Goal: Entertainment & Leisure: Consume media (video, audio)

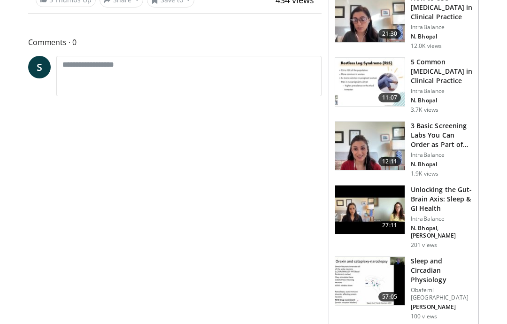
scroll to position [342, 0]
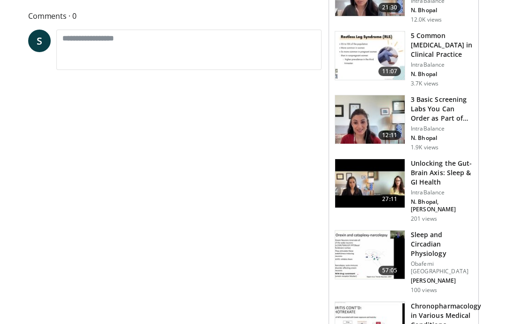
click at [371, 116] on img at bounding box center [369, 119] width 69 height 49
